Goal: Task Accomplishment & Management: Use online tool/utility

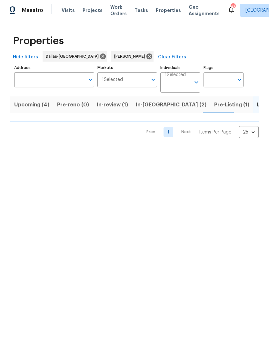
scroll to position [0, 7]
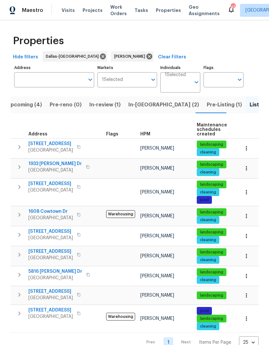
click at [47, 145] on span "2201 Shady Meadow Ct" at bounding box center [50, 144] width 44 height 6
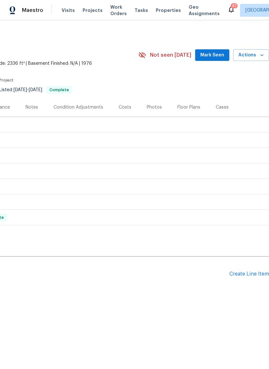
click at [245, 276] on div "Create Line Item" at bounding box center [249, 274] width 40 height 6
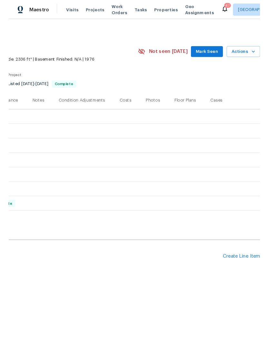
scroll to position [0, 95]
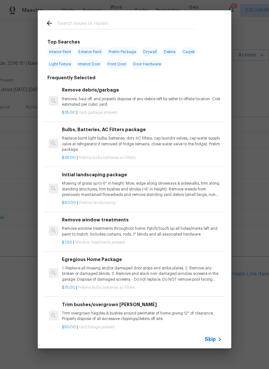
click at [91, 23] on input "text" at bounding box center [126, 24] width 137 height 10
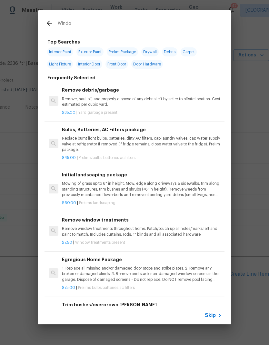
type input "Window"
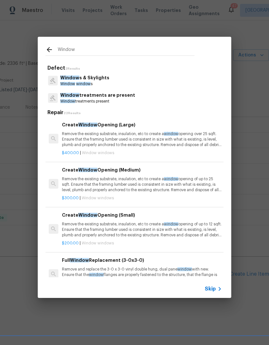
click at [96, 78] on p "Window s & Skylights" at bounding box center [84, 77] width 49 height 7
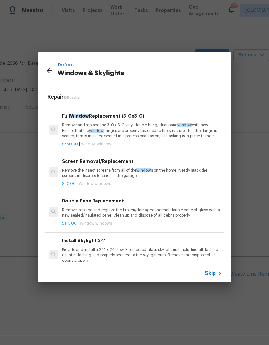
scroll to position [134, 0]
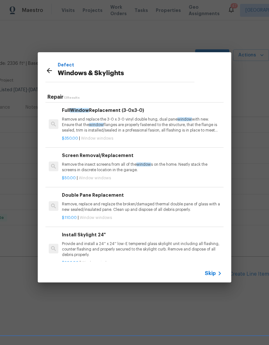
click at [166, 202] on p "Remove, replace and reglaze the broken/damaged thermal double pane of glass wit…" at bounding box center [142, 206] width 160 height 11
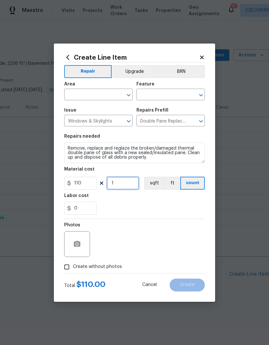
click at [123, 185] on input "1" at bounding box center [123, 183] width 32 height 13
type input "3"
click at [181, 210] on div "0" at bounding box center [134, 208] width 141 height 13
click at [93, 187] on input "110" at bounding box center [80, 183] width 32 height 13
type input "200"
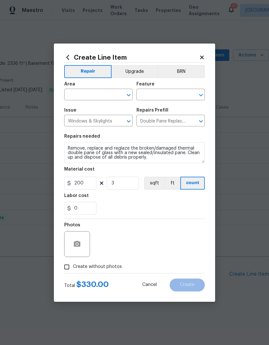
click at [180, 206] on div "0" at bounding box center [134, 208] width 141 height 13
click at [100, 93] on input "text" at bounding box center [89, 95] width 50 height 10
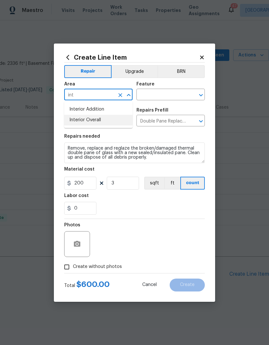
click at [105, 115] on li "Interior Overall" at bounding box center [98, 120] width 68 height 11
type input "Interior Overall"
click at [163, 94] on input "text" at bounding box center [161, 95] width 50 height 10
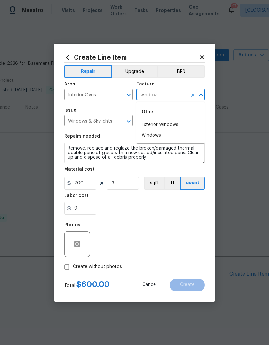
click at [161, 136] on li "Windows" at bounding box center [170, 135] width 68 height 11
type input "Windows"
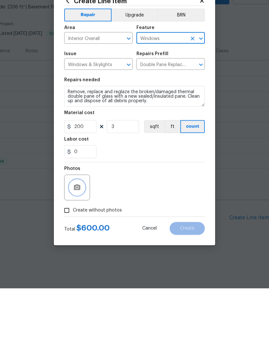
click at [78, 236] on button "button" at bounding box center [76, 243] width 15 height 15
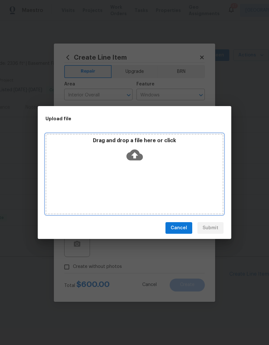
click at [138, 154] on icon at bounding box center [134, 155] width 16 height 11
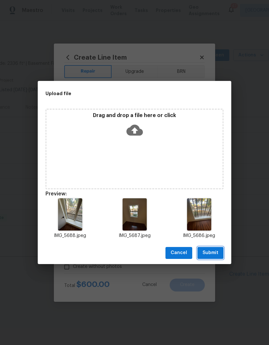
click at [211, 254] on span "Submit" at bounding box center [210, 253] width 16 height 8
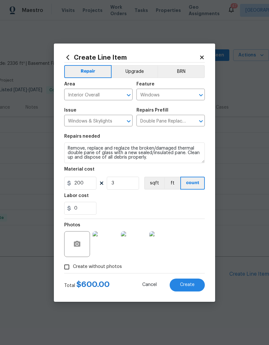
click at [188, 281] on button "Create" at bounding box center [187, 285] width 35 height 13
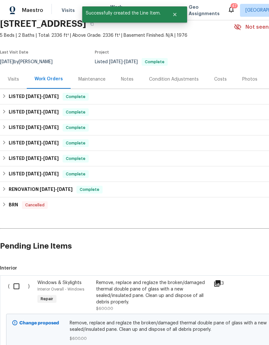
scroll to position [29, 0]
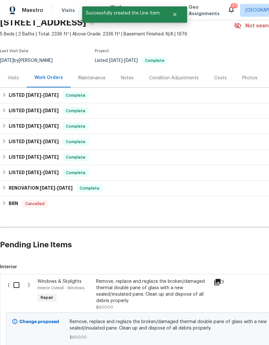
click at [18, 283] on input "checkbox" at bounding box center [19, 285] width 18 height 14
checkbox input "true"
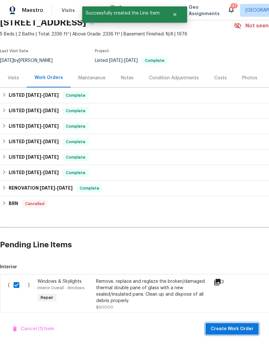
click at [232, 330] on span "Create Work Order" at bounding box center [232, 329] width 43 height 8
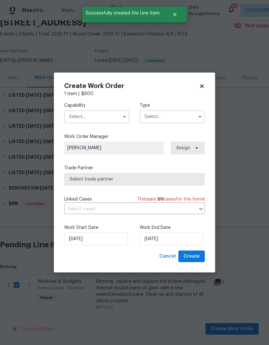
click at [103, 120] on input "text" at bounding box center [96, 116] width 65 height 13
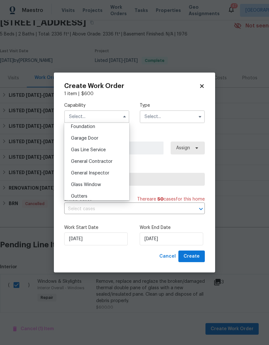
scroll to position [270, 0]
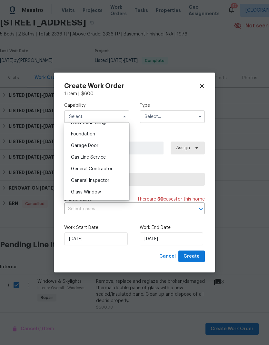
click at [111, 167] on span "General Contractor" at bounding box center [92, 169] width 42 height 5
type input "General Contractor"
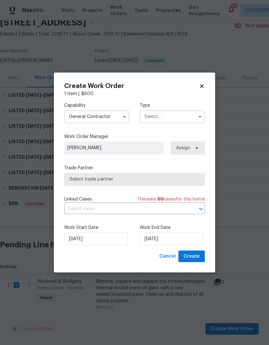
click at [171, 117] on input "text" at bounding box center [172, 116] width 65 height 13
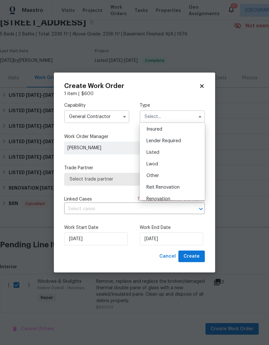
scroll to position [33, 0]
click at [174, 153] on div "Listed" at bounding box center [172, 155] width 62 height 12
type input "Listed"
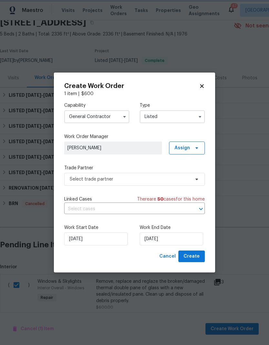
scroll to position [0, 0]
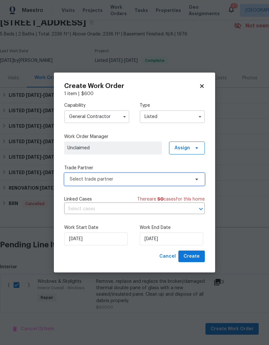
click at [166, 178] on span "Select trade partner" at bounding box center [130, 179] width 120 height 6
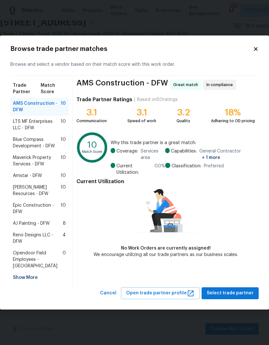
click at [257, 51] on icon at bounding box center [256, 49] width 4 height 4
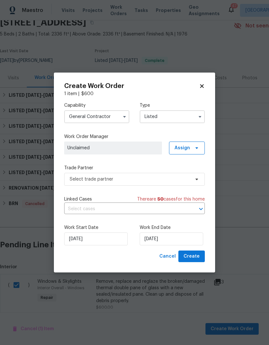
click at [114, 115] on input "General Contractor" at bounding box center [96, 116] width 65 height 13
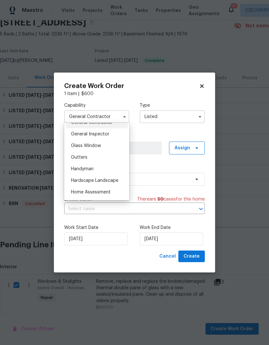
scroll to position [301, 0]
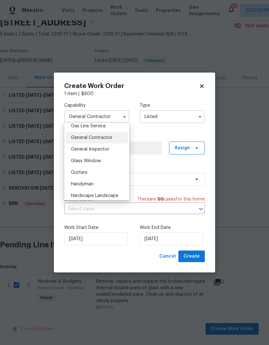
click at [108, 163] on div "Glass Window" at bounding box center [97, 161] width 62 height 12
type input "Glass Window"
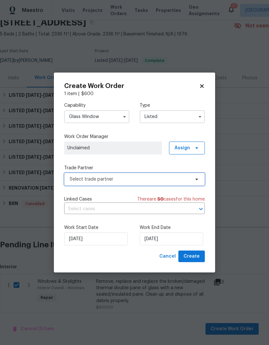
click at [182, 179] on span "Select trade partner" at bounding box center [130, 179] width 120 height 6
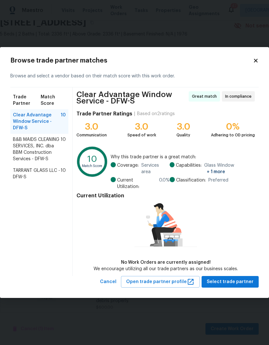
click at [43, 180] on span "TARRANT GLASS LLC - DFW-S" at bounding box center [37, 173] width 48 height 13
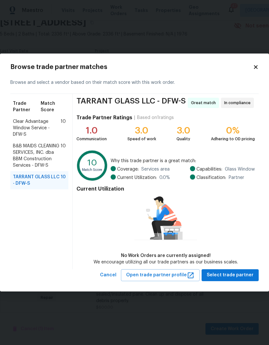
click at [248, 231] on div "Current Utilization No Work Orders are currently assigned! We encourage utilizi…" at bounding box center [165, 224] width 178 height 82
click at [47, 154] on span "B&B MAIDS CLEANING SERVICES, INC. dba BBM Construction Services - DFW-S" at bounding box center [37, 156] width 48 height 26
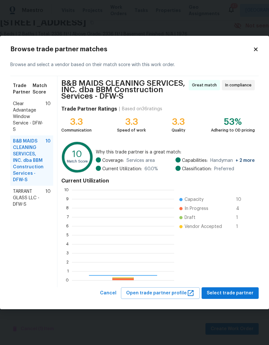
scroll to position [90, 102]
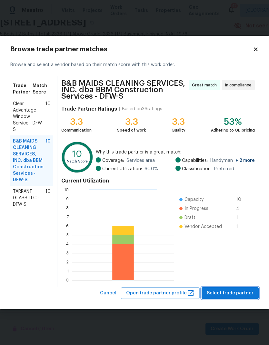
click at [248, 289] on button "Select trade partner" at bounding box center [229, 293] width 57 height 12
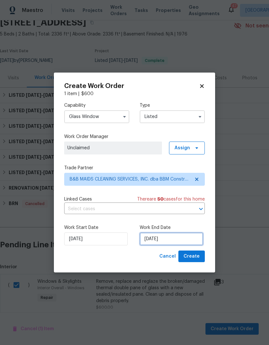
click at [167, 238] on input "[DATE]" at bounding box center [172, 238] width 64 height 13
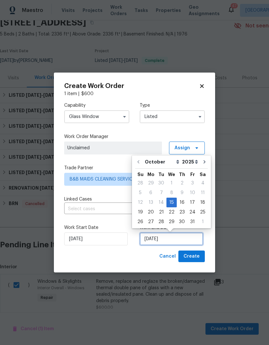
scroll to position [5, 0]
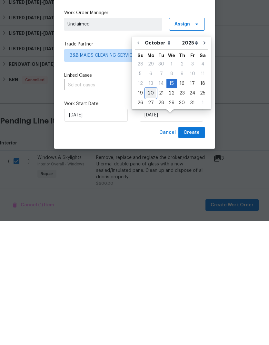
click at [152, 212] on div "20" at bounding box center [150, 216] width 11 height 9
type input "[DATE]"
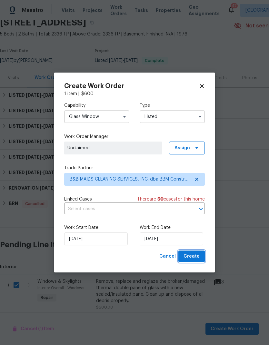
click at [198, 256] on span "Create" at bounding box center [191, 256] width 16 height 8
checkbox input "false"
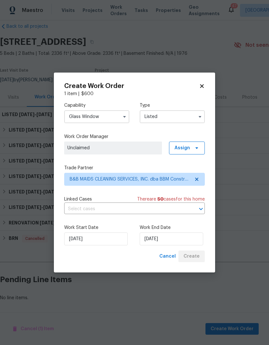
scroll to position [0, 0]
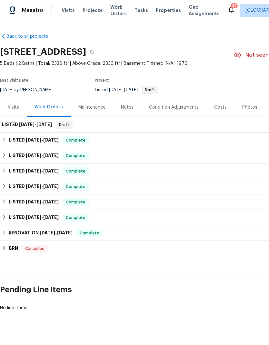
click at [209, 121] on div "LISTED [DATE] - [DATE] Draft" at bounding box center [182, 125] width 360 height 8
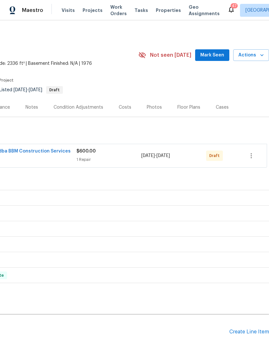
scroll to position [0, 95]
click at [254, 157] on icon "button" at bounding box center [251, 156] width 8 height 8
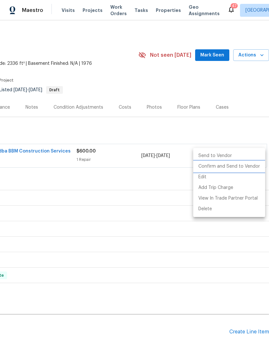
click at [241, 168] on li "Confirm and Send to Vendor" at bounding box center [229, 166] width 72 height 11
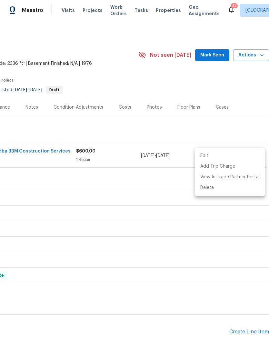
click at [140, 181] on div at bounding box center [134, 172] width 269 height 345
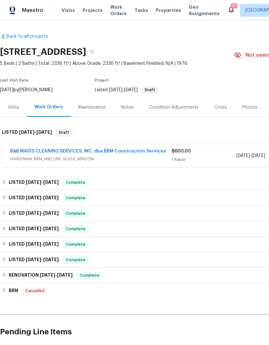
scroll to position [0, 0]
